Goal: Navigation & Orientation: Find specific page/section

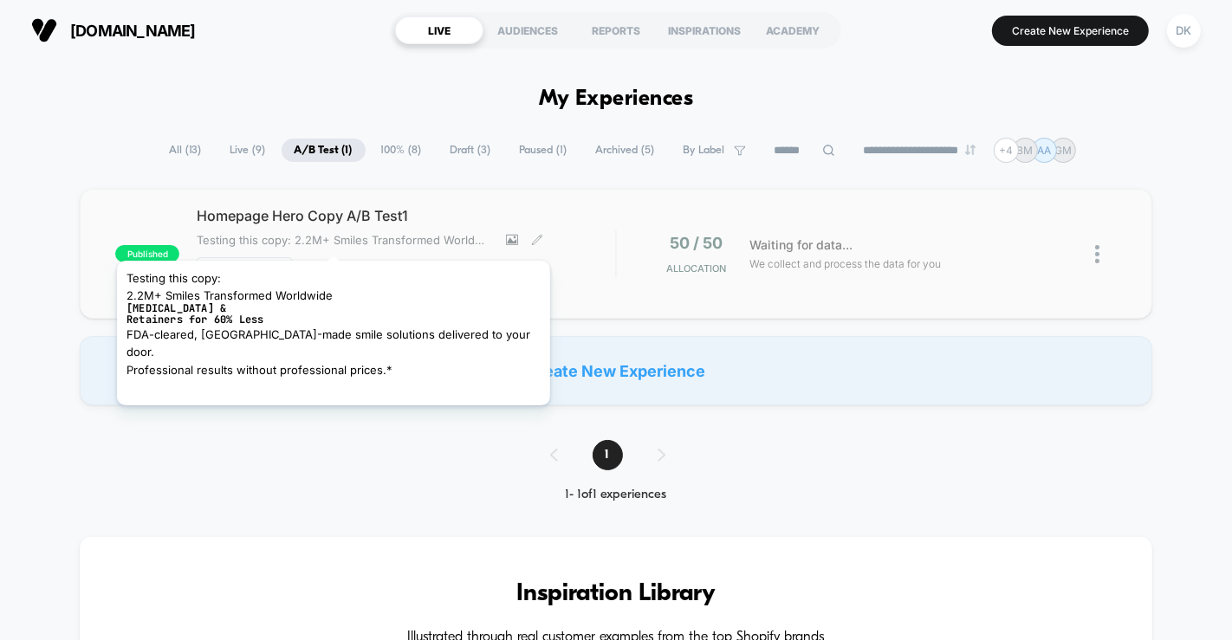
click at [295, 238] on span "Testing this copy: 2.2M+ Smiles Transformed WorldwideClear Aligners &Retainers …" at bounding box center [345, 240] width 296 height 14
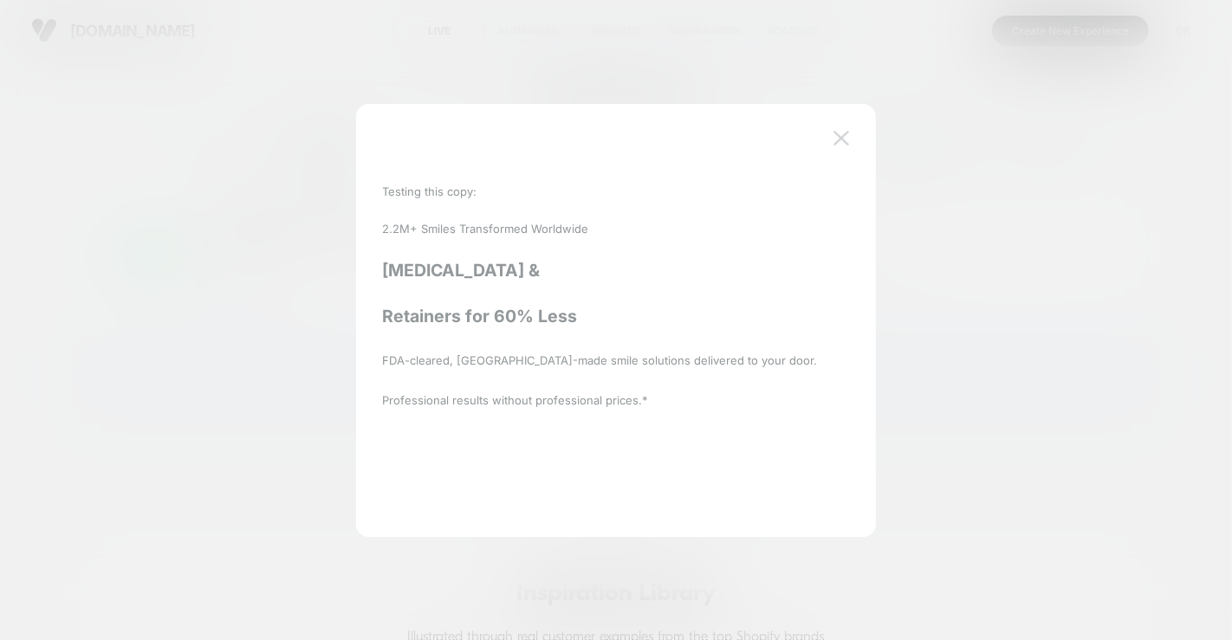
click at [836, 136] on img at bounding box center [842, 138] width 16 height 15
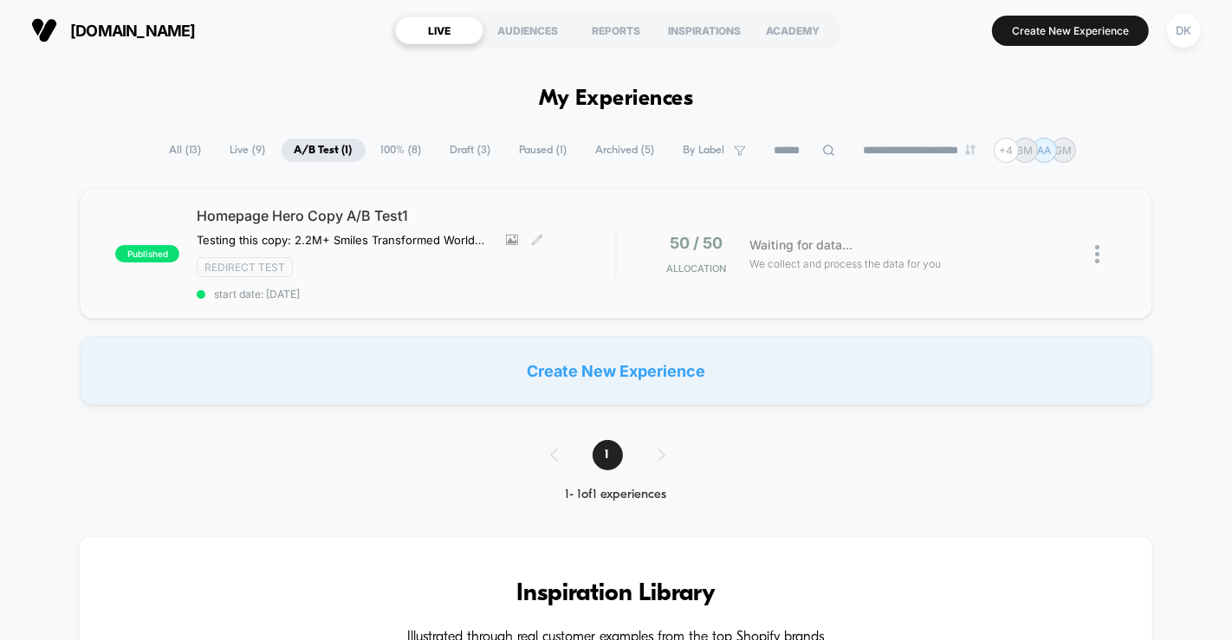
click at [400, 268] on div "Redirect Test" at bounding box center [406, 267] width 419 height 20
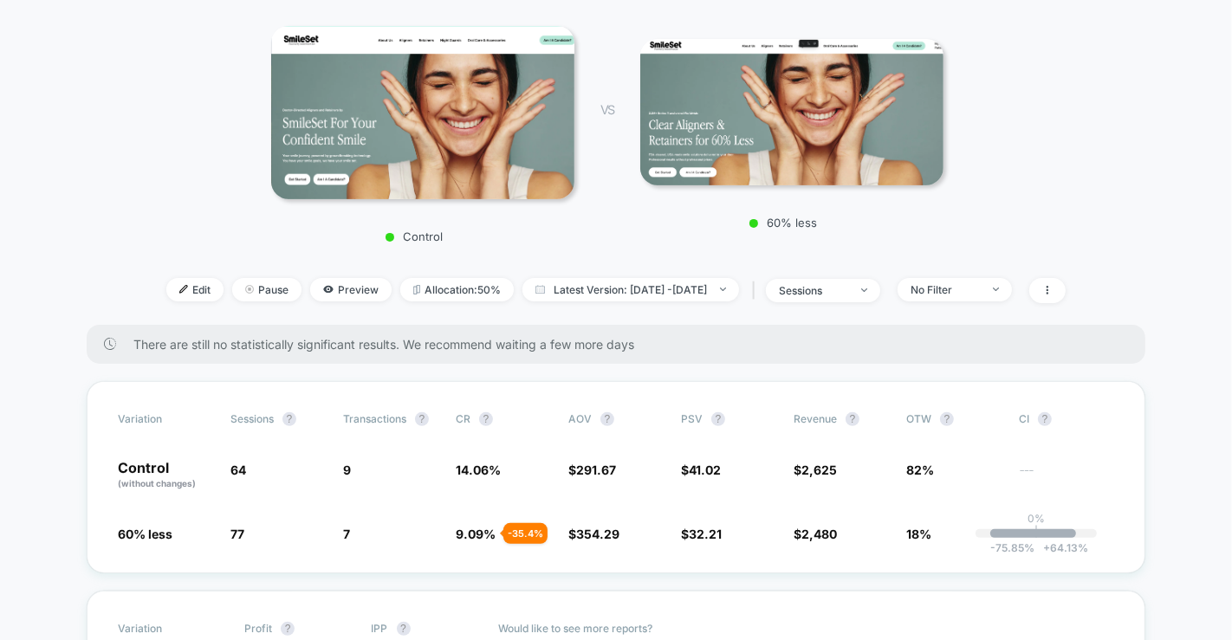
scroll to position [308, 0]
